Goal: Task Accomplishment & Management: Manage account settings

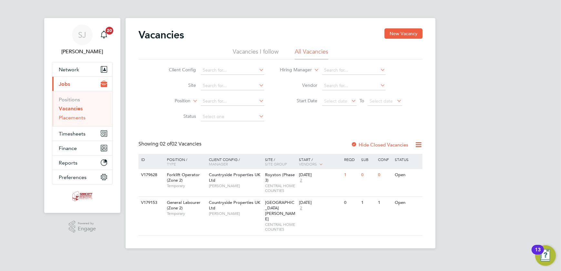
click at [76, 116] on link "Placements" at bounding box center [72, 118] width 27 height 6
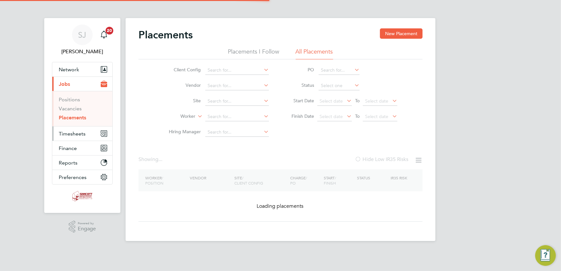
click at [72, 130] on button "Timesheets" at bounding box center [82, 134] width 60 height 14
click at [72, 131] on span "Timesheets" at bounding box center [72, 134] width 27 height 6
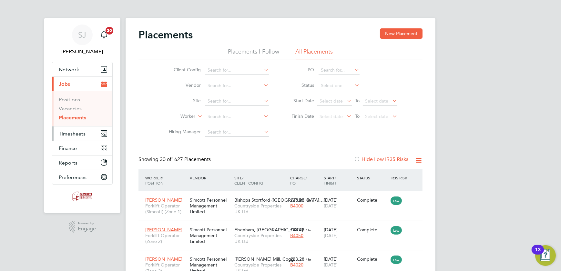
click at [80, 134] on span "Timesheets" at bounding box center [72, 134] width 27 height 6
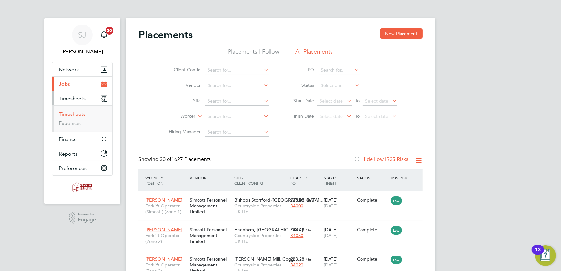
click at [70, 114] on link "Timesheets" at bounding box center [72, 114] width 27 height 6
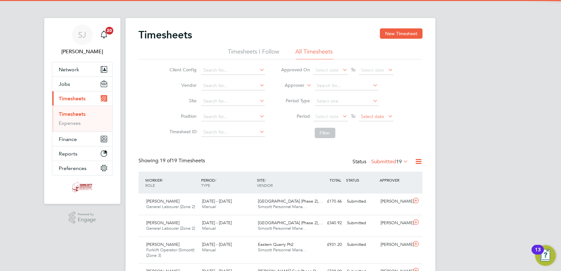
click at [369, 116] on span "Select date" at bounding box center [372, 117] width 23 height 6
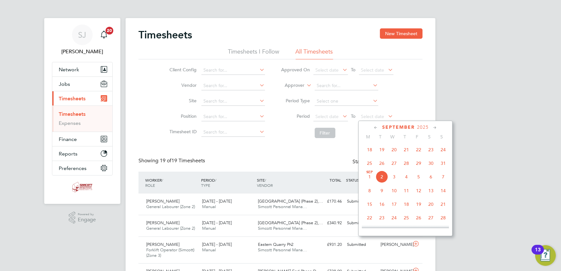
click at [441, 165] on span "31" at bounding box center [443, 163] width 12 height 12
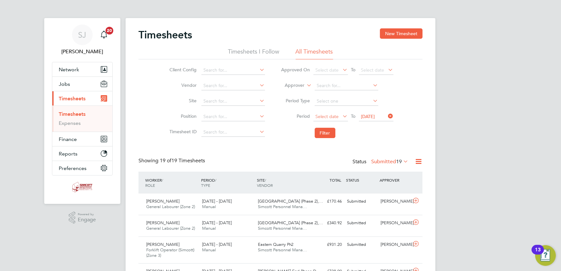
click at [332, 118] on span "Select date" at bounding box center [327, 117] width 23 height 6
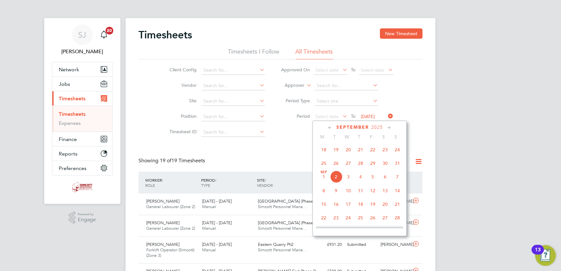
click at [326, 163] on span "25" at bounding box center [324, 163] width 12 height 12
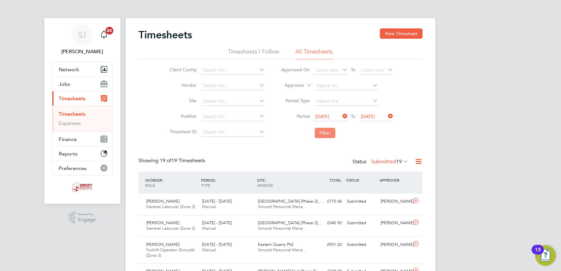
click at [322, 134] on button "Filter" at bounding box center [325, 133] width 21 height 10
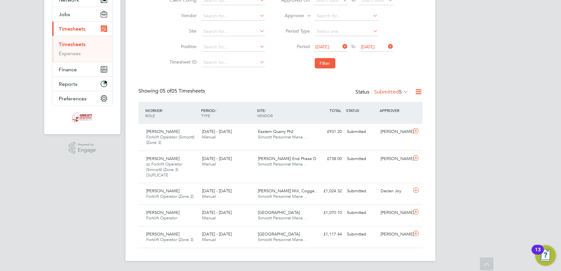
drag, startPoint x: 391, startPoint y: 89, endPoint x: 388, endPoint y: 90, distance: 3.4
click at [391, 89] on label "Submitted 5" at bounding box center [391, 92] width 34 height 6
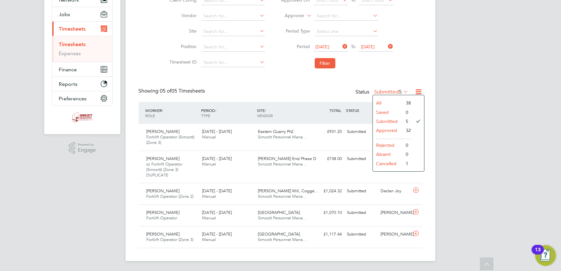
click at [377, 105] on li "All" at bounding box center [388, 103] width 30 height 9
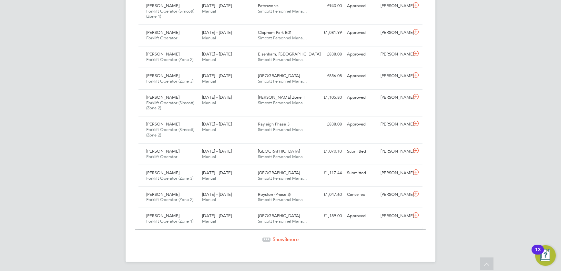
click at [286, 238] on span "8" at bounding box center [286, 239] width 3 height 6
